Goal: Information Seeking & Learning: Learn about a topic

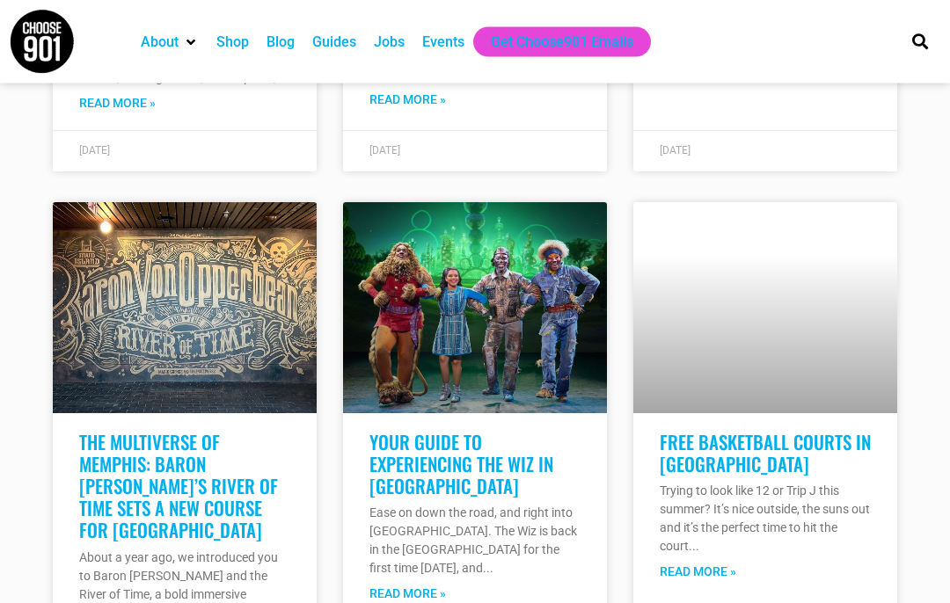
scroll to position [2028, 0]
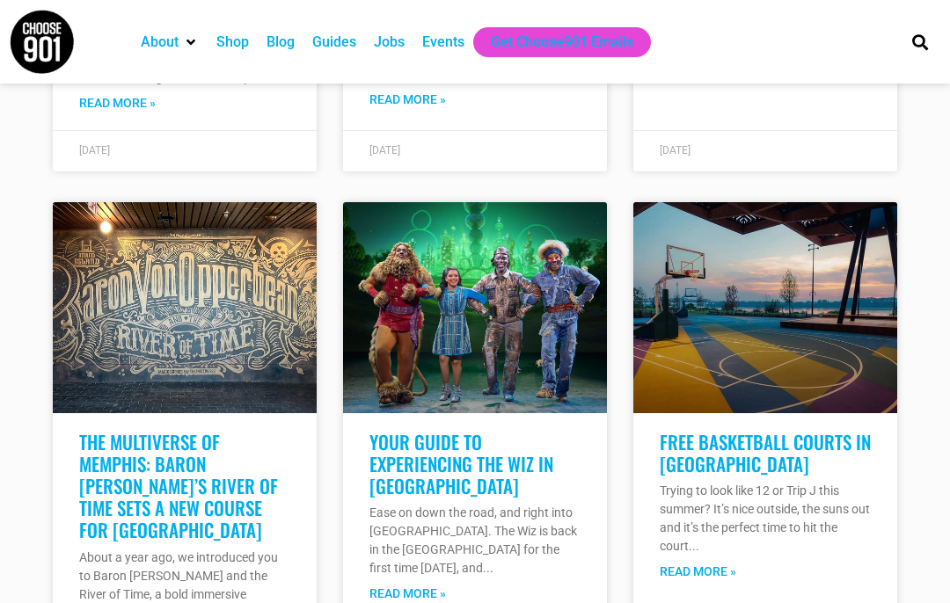
click at [33, 33] on img at bounding box center [42, 42] width 66 height 66
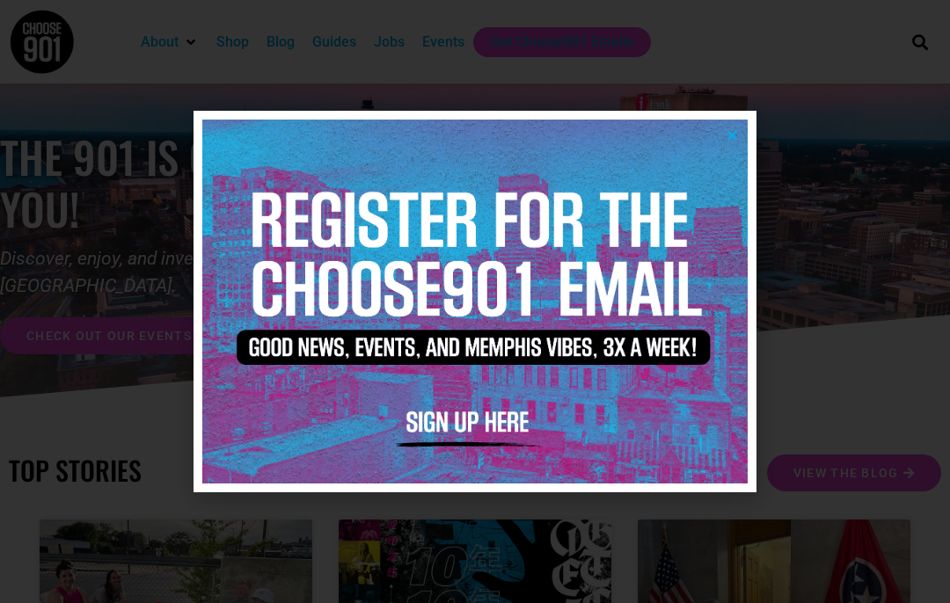
click at [814, 96] on div at bounding box center [475, 301] width 950 height 603
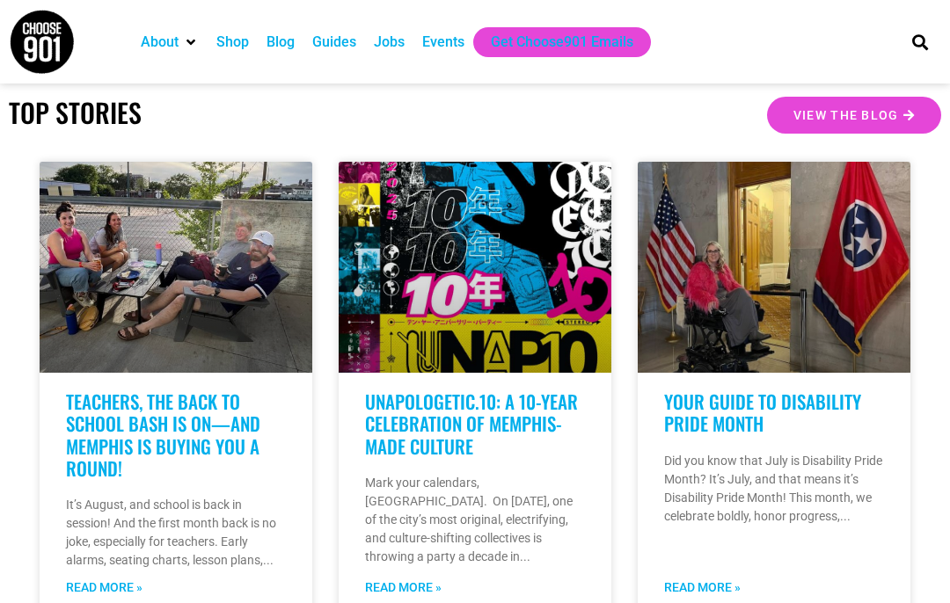
scroll to position [357, 0]
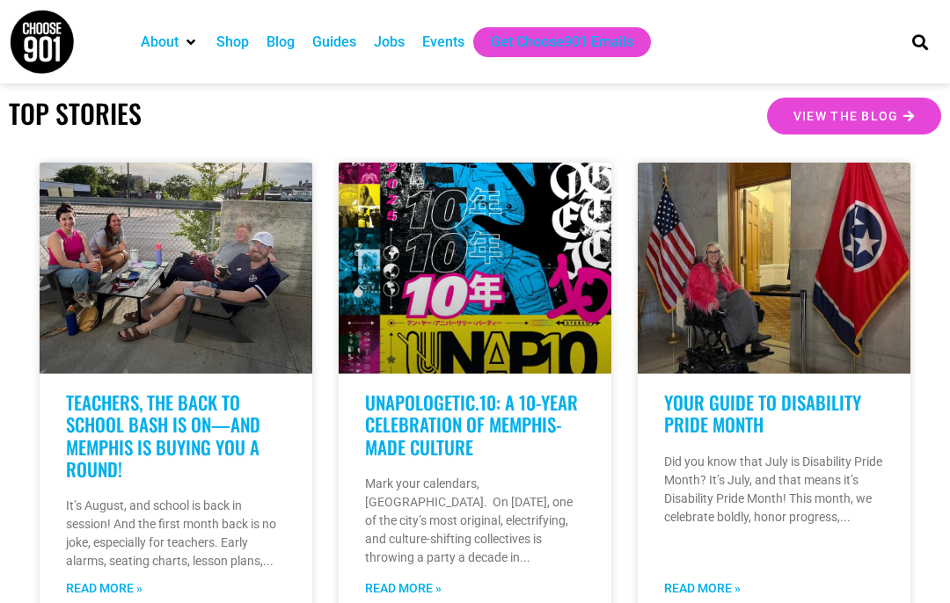
click at [450, 36] on div "Events" at bounding box center [443, 42] width 42 height 21
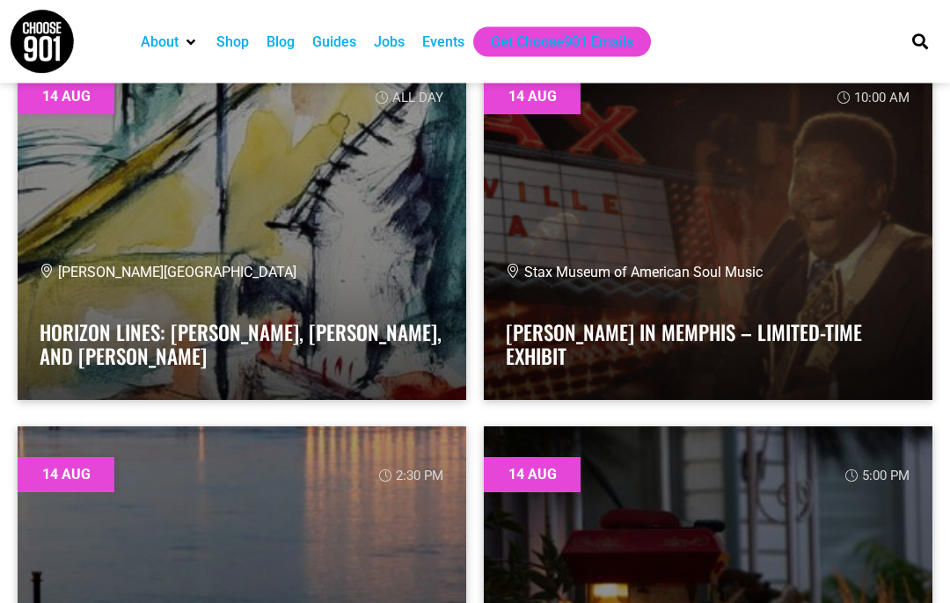
scroll to position [5194, 0]
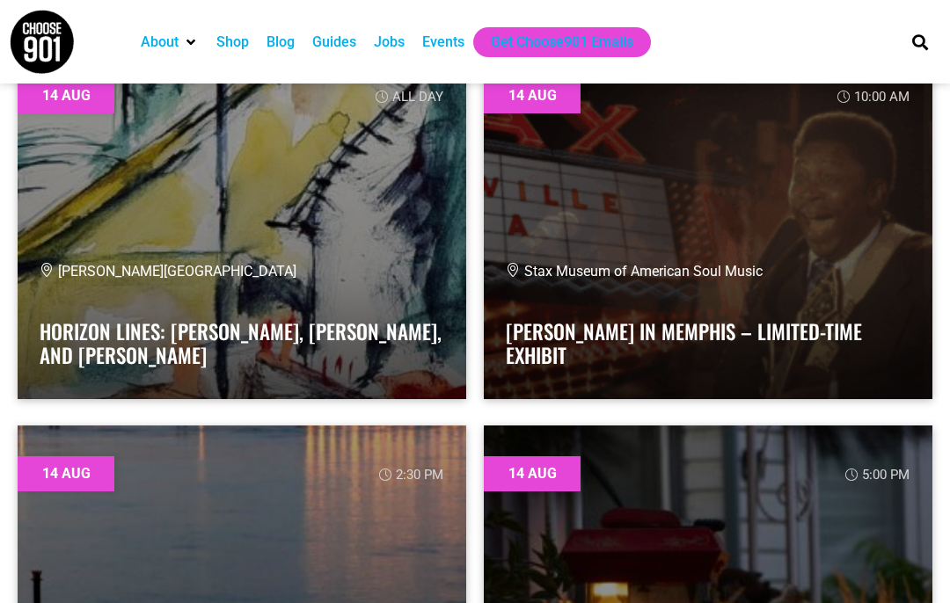
click at [405, 48] on div "Jobs" at bounding box center [389, 42] width 31 height 21
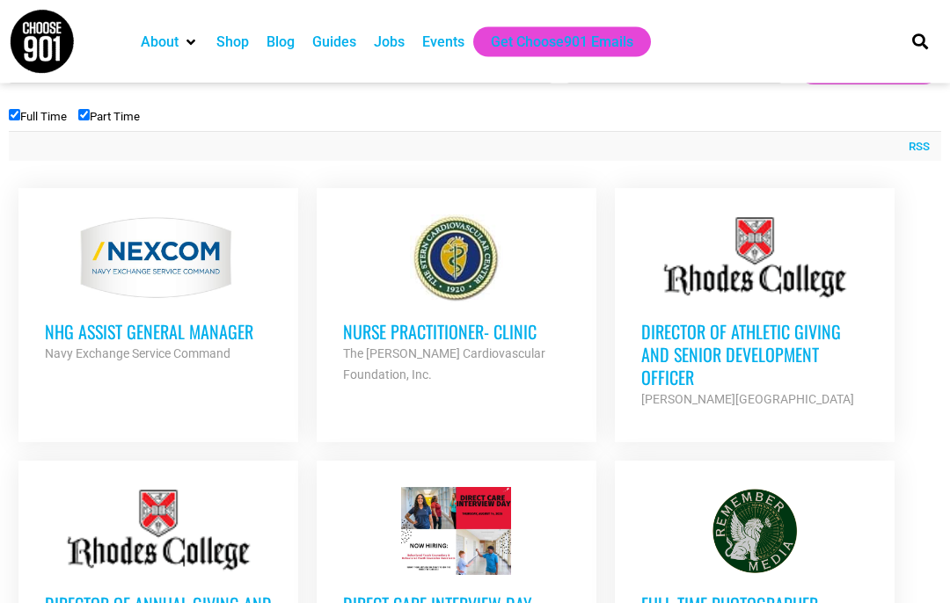
scroll to position [640, 0]
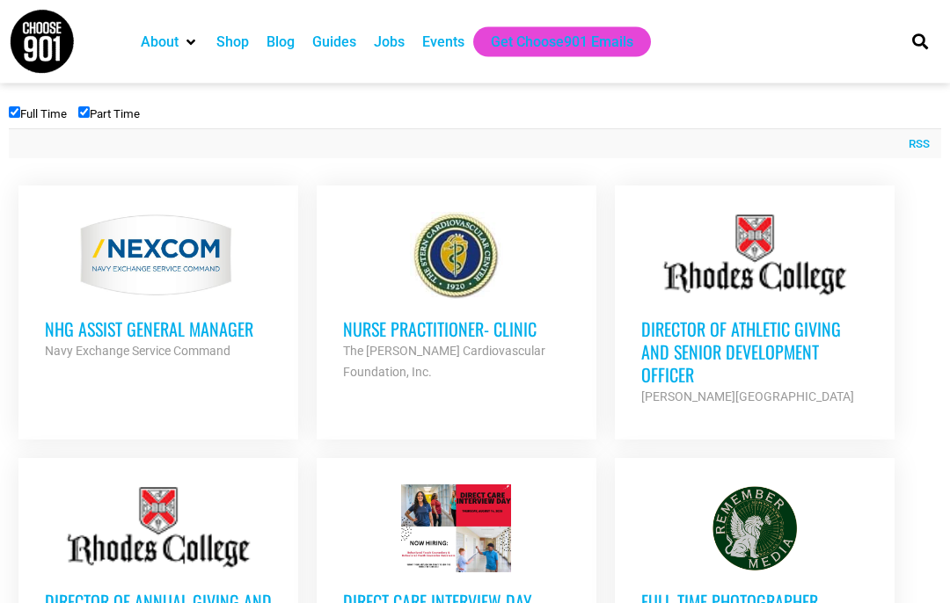
click at [110, 297] on div at bounding box center [158, 257] width 227 height 88
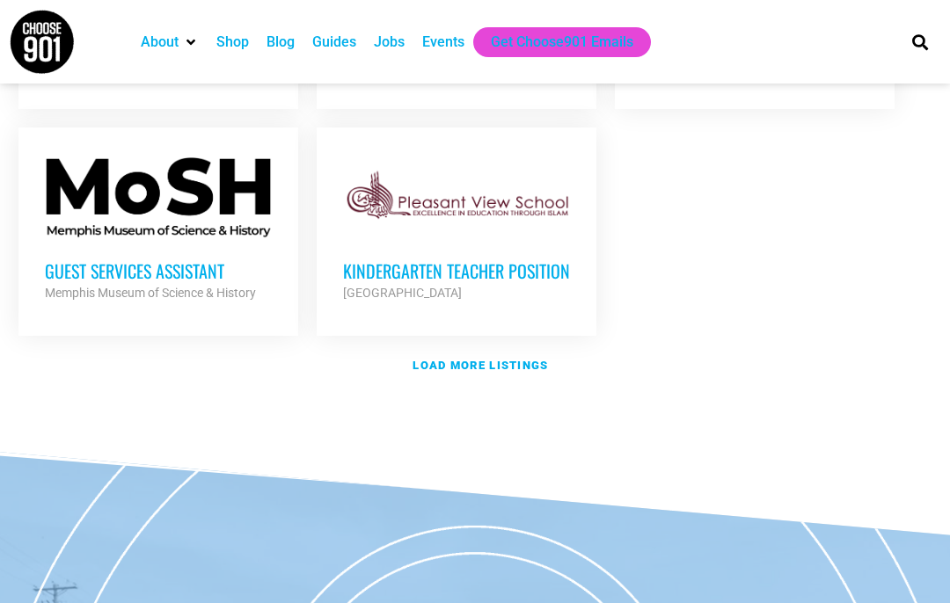
scroll to position [2246, 0]
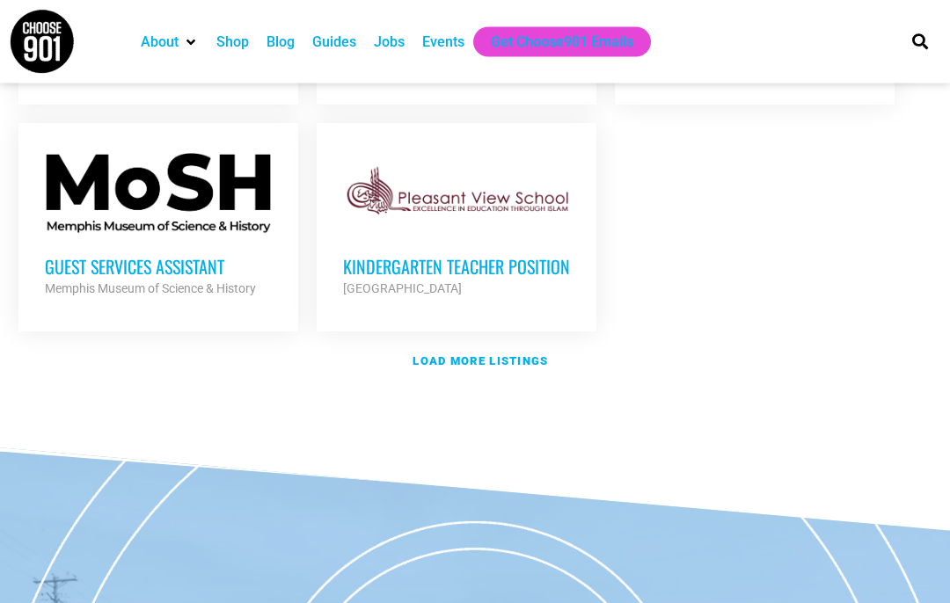
click at [539, 355] on strong "Load more listings" at bounding box center [479, 361] width 135 height 13
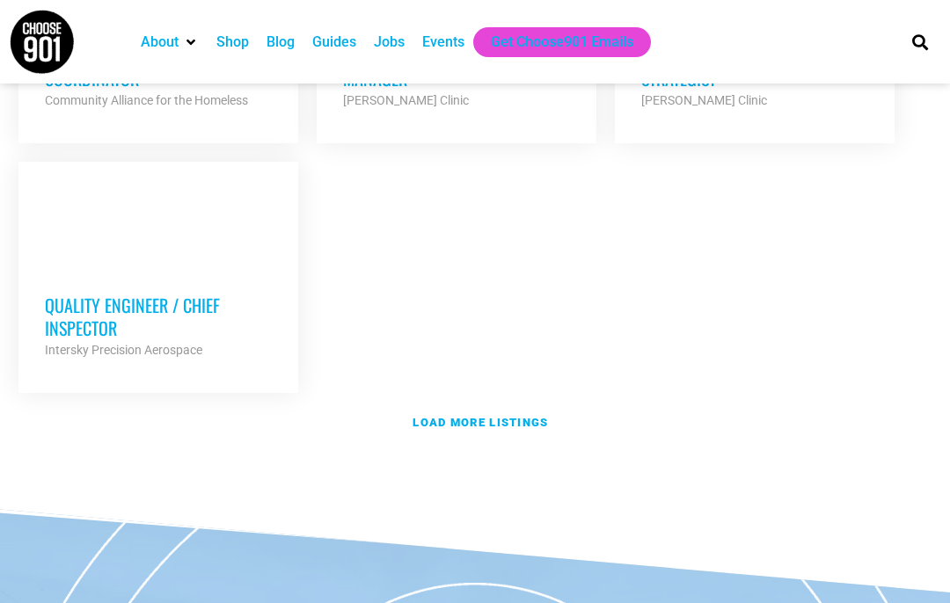
scroll to position [4149, 0]
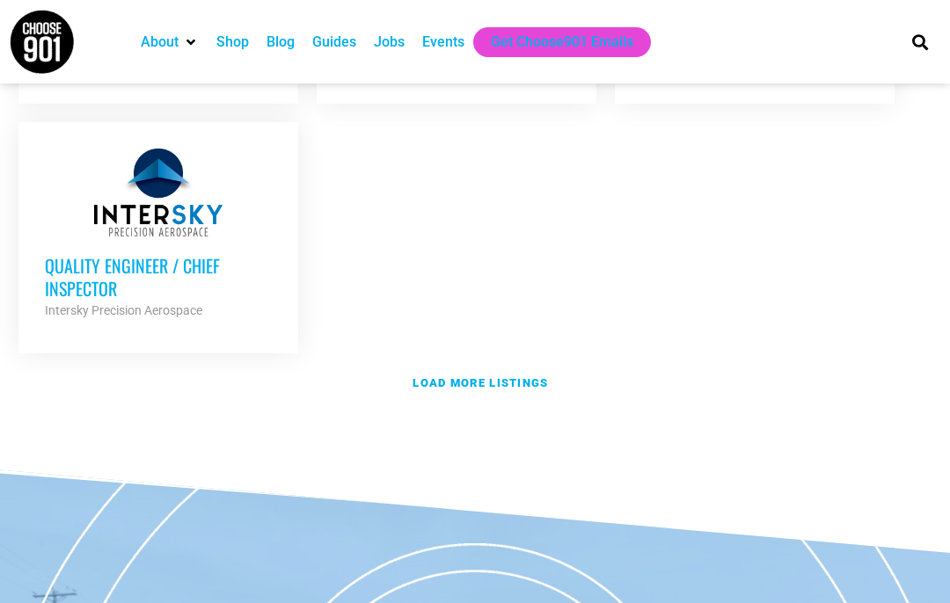
click at [542, 376] on strong "Load more listings" at bounding box center [479, 382] width 135 height 13
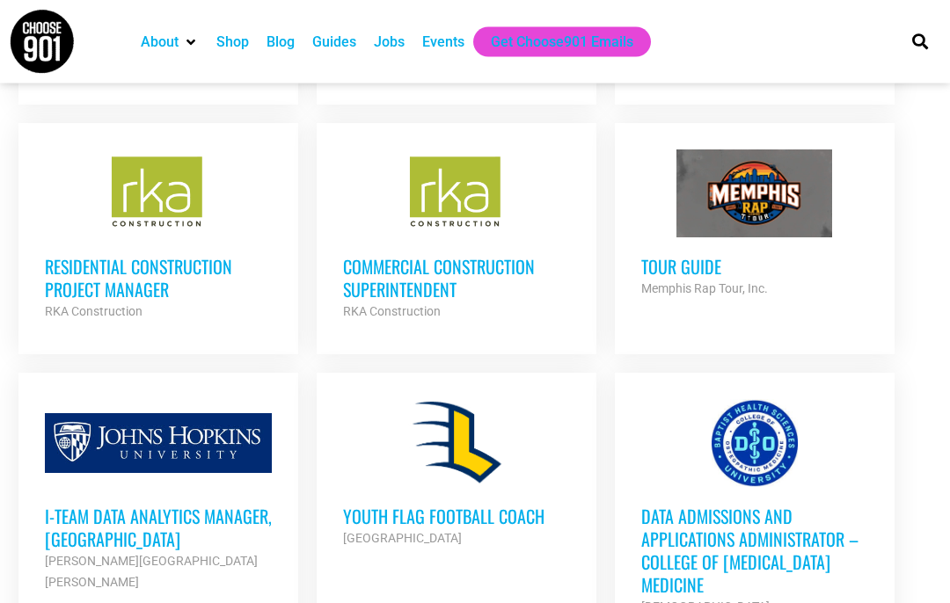
scroll to position [4670, 0]
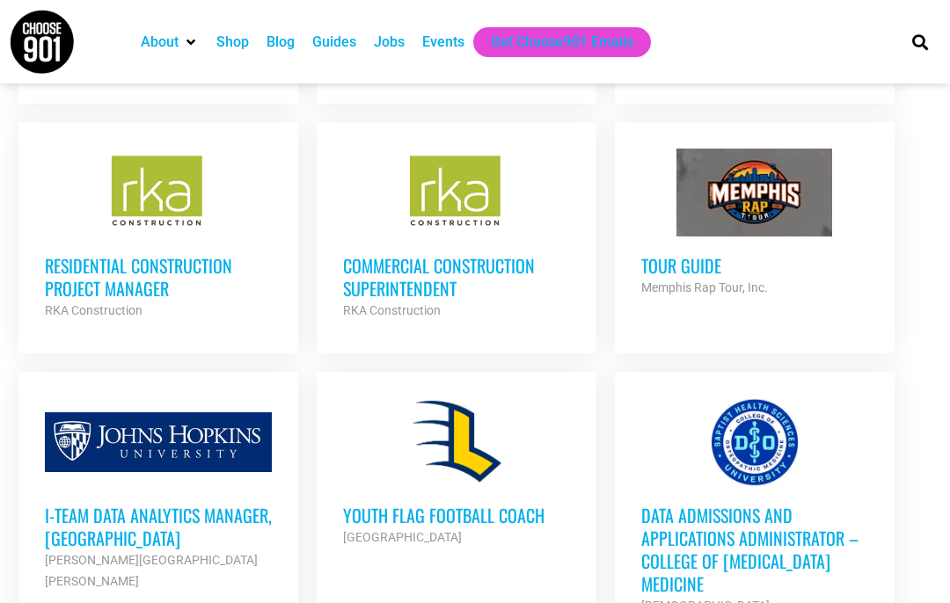
click at [249, 398] on div at bounding box center [158, 442] width 227 height 88
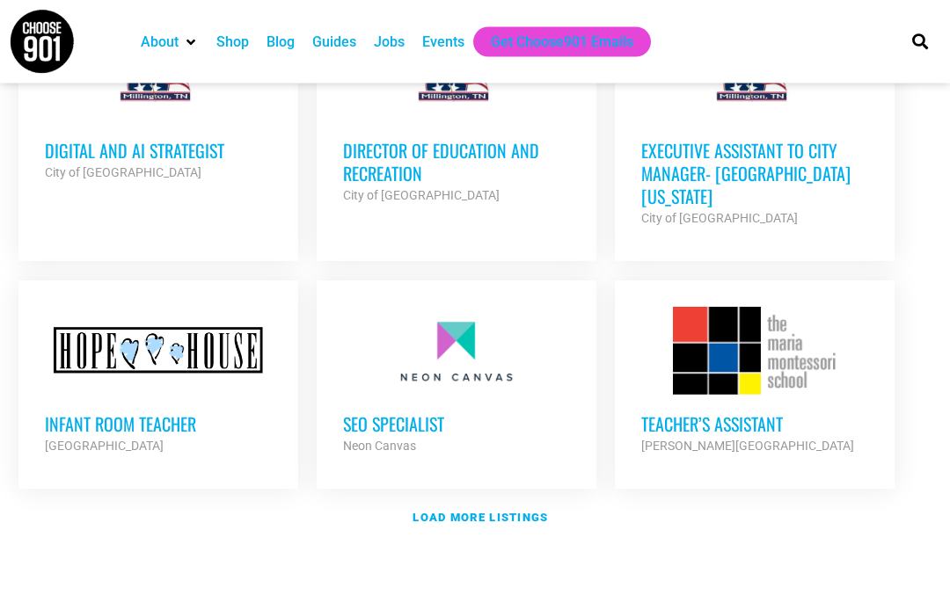
scroll to position [5624, 0]
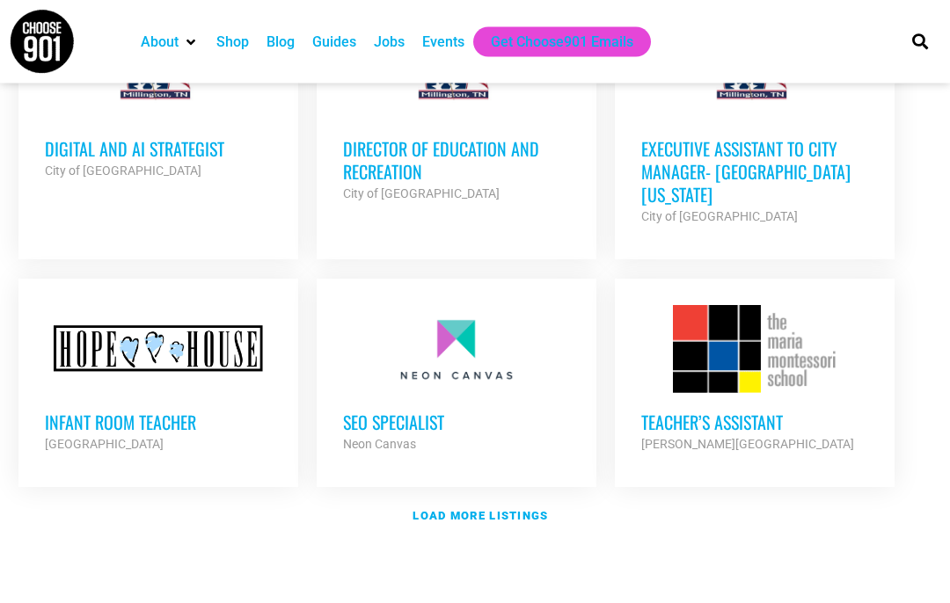
click at [529, 510] on strong "Load more listings" at bounding box center [479, 516] width 135 height 13
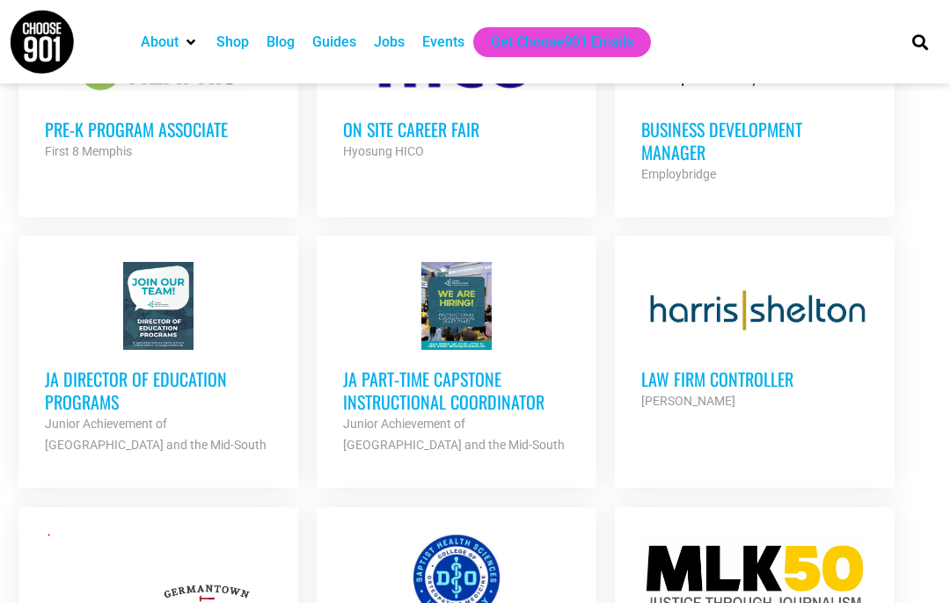
scroll to position [2656, 0]
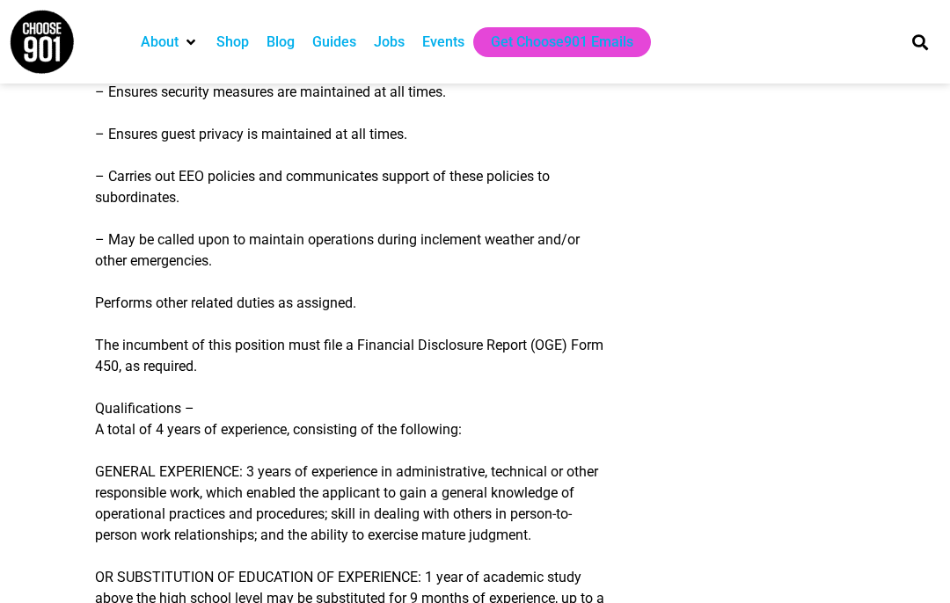
scroll to position [1437, 0]
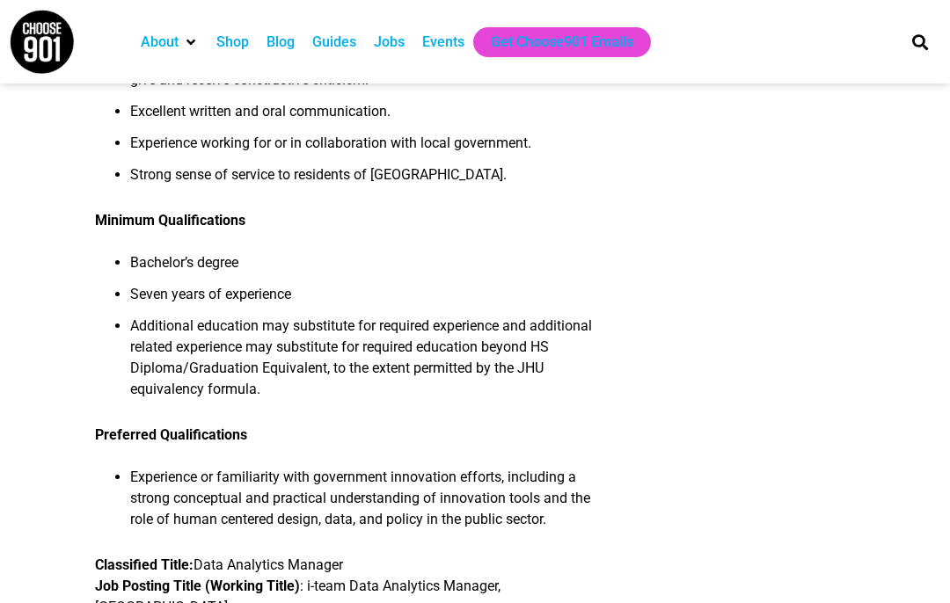
scroll to position [2008, 0]
